Goal: Obtain resource: Download file/media

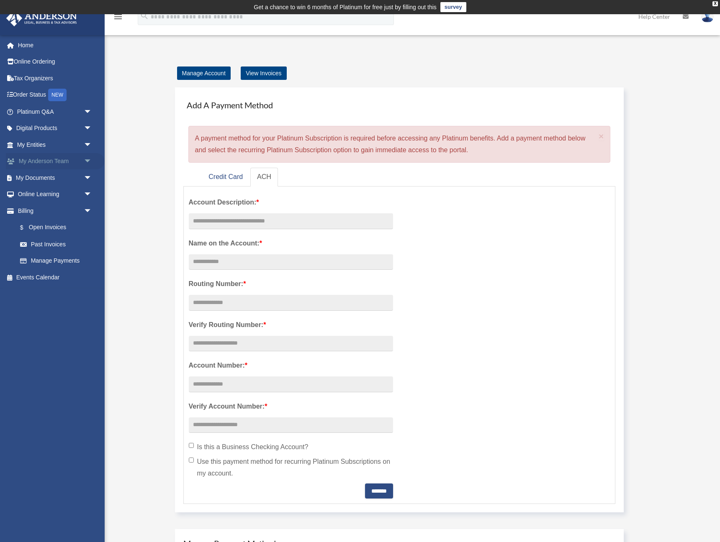
click at [54, 159] on link "My Anderson Team arrow_drop_down" at bounding box center [55, 161] width 99 height 17
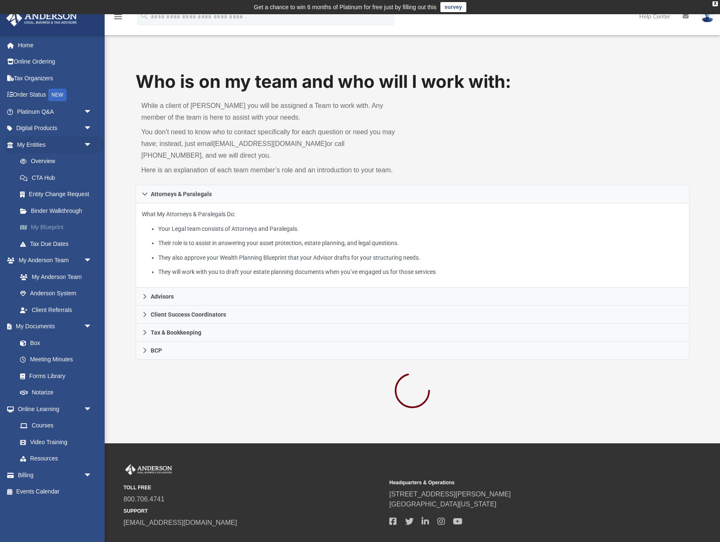
click at [58, 220] on link "My Blueprint" at bounding box center [58, 227] width 93 height 17
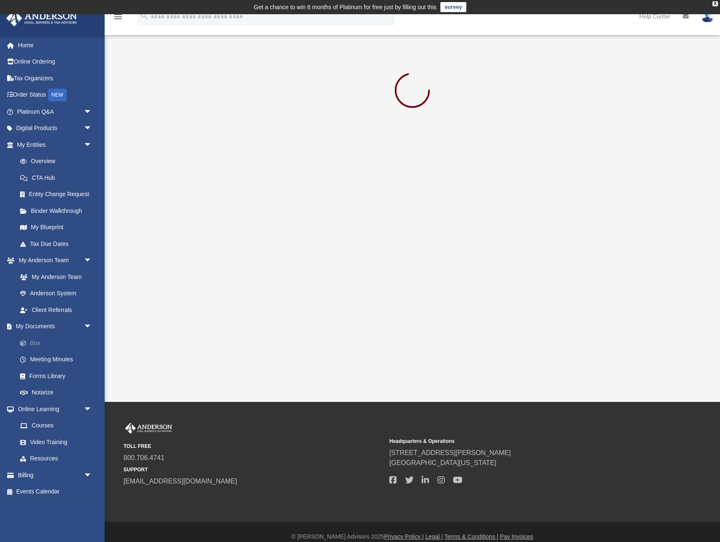
click at [43, 336] on link "Box" at bounding box center [58, 343] width 93 height 17
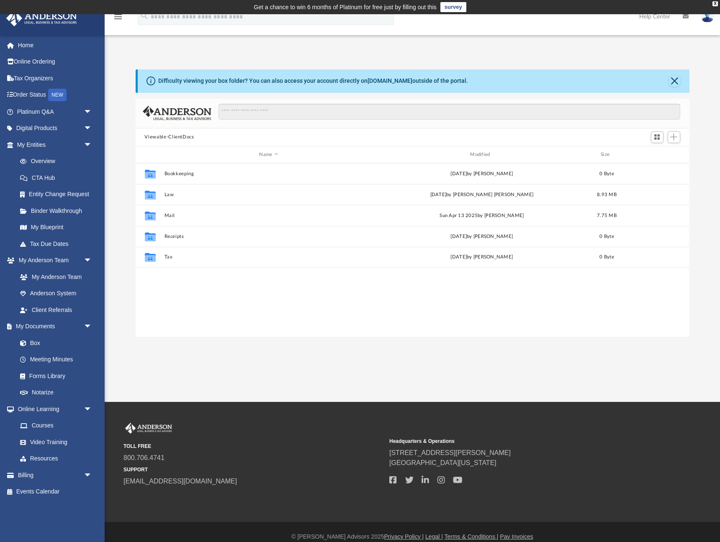
scroll to position [190, 554]
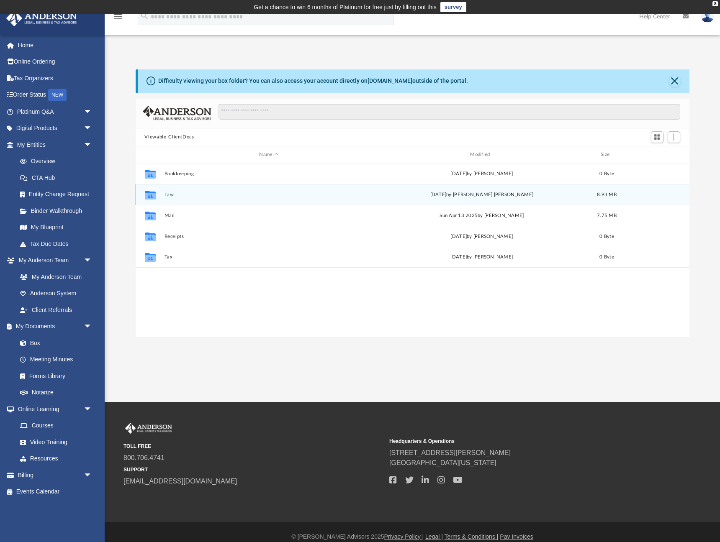
click at [173, 201] on div "Collaborated Folder Law [DATE] by [PERSON_NAME] [PERSON_NAME] 8.93 MB" at bounding box center [413, 194] width 554 height 21
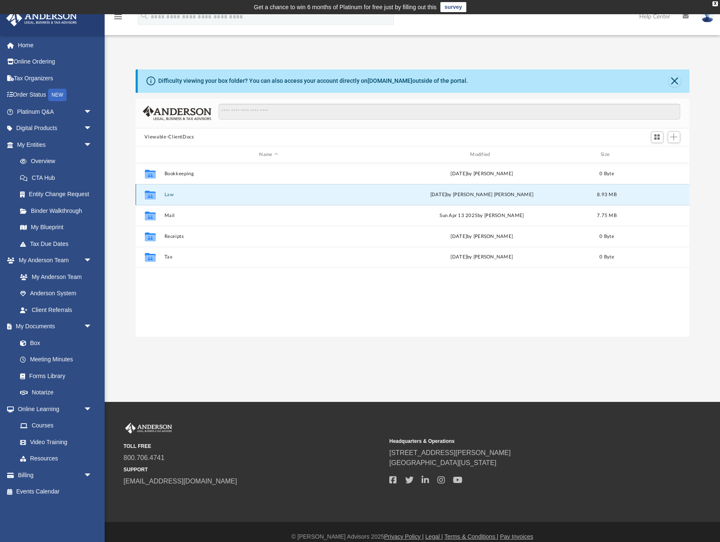
click at [169, 197] on button "Law" at bounding box center [268, 194] width 209 height 5
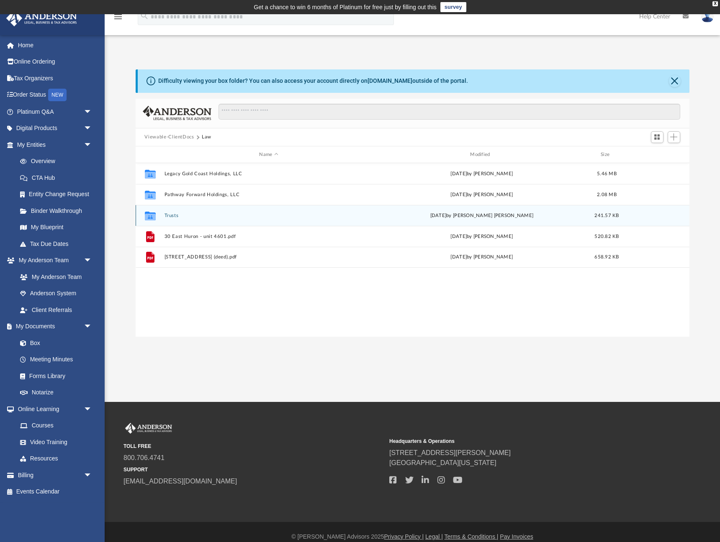
click at [185, 218] on button "Trusts" at bounding box center [268, 215] width 209 height 5
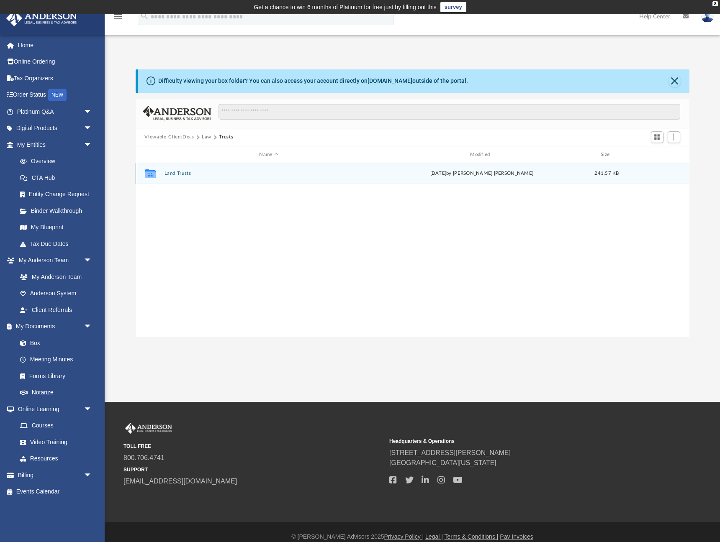
click at [181, 177] on div "Collaborated Folder Land Trusts [DATE] by [PERSON_NAME] [PERSON_NAME] 241.57 KB" at bounding box center [413, 173] width 554 height 21
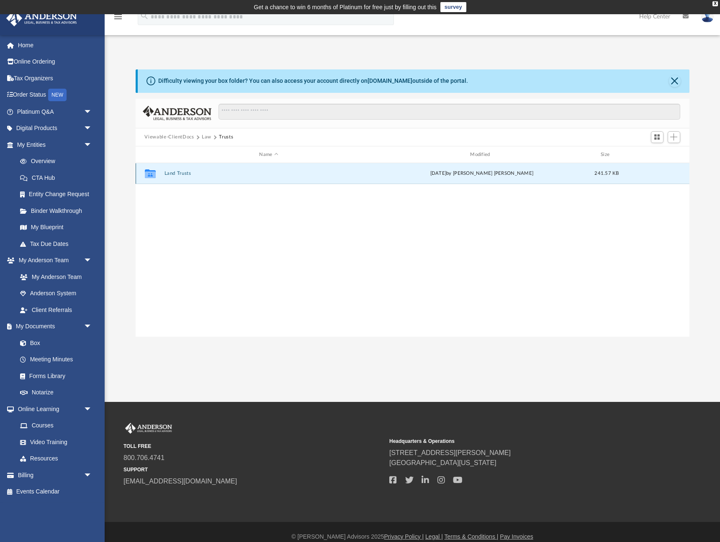
click at [180, 174] on button "Land Trusts" at bounding box center [268, 173] width 209 height 5
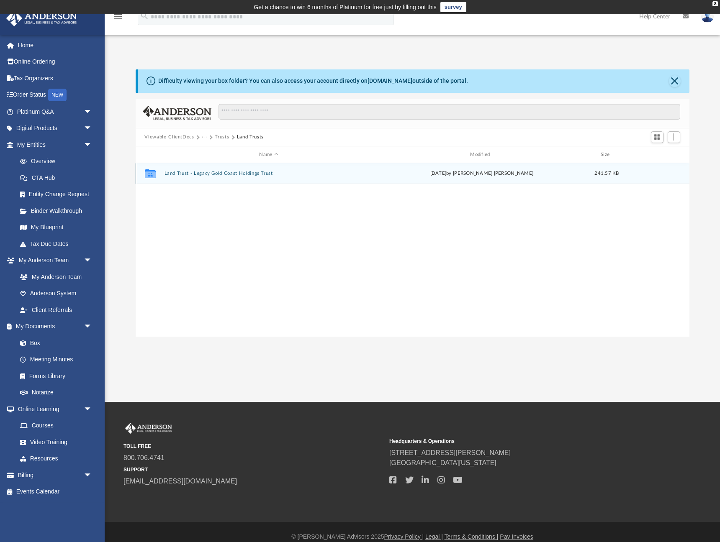
click at [180, 174] on button "Land Trust - Legacy Gold Coast Holdings Trust" at bounding box center [268, 173] width 209 height 5
click at [195, 174] on button "Legacy Gold Coast Holdings Trust.pdf" at bounding box center [268, 173] width 209 height 5
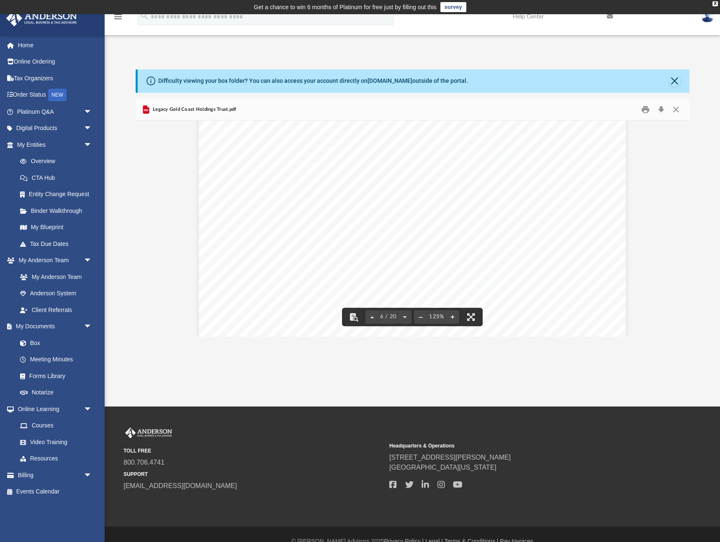
scroll to position [3039, 0]
